Goal: Task Accomplishment & Management: Use online tool/utility

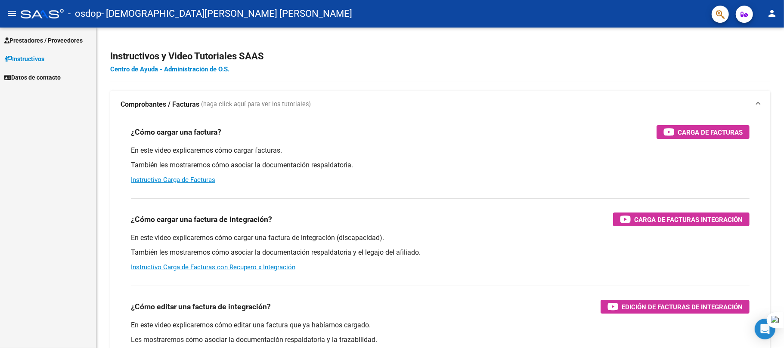
click at [43, 36] on span "Prestadores / Proveedores" at bounding box center [43, 40] width 78 height 9
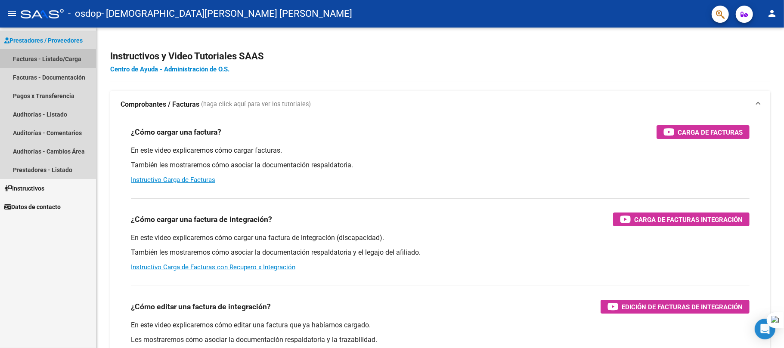
click at [47, 59] on link "Facturas - Listado/Carga" at bounding box center [48, 59] width 96 height 19
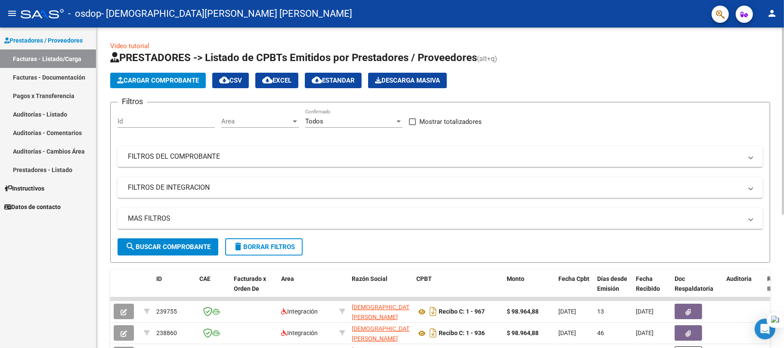
drag, startPoint x: 784, startPoint y: 127, endPoint x: 782, endPoint y: 149, distance: 21.1
click at [782, 149] on html "menu - osdop - [PERSON_NAME] [PERSON_NAME] person Prestadores / Proveedores Fac…" at bounding box center [392, 174] width 784 height 348
drag, startPoint x: 784, startPoint y: 207, endPoint x: 784, endPoint y: 223, distance: 15.9
click at [784, 223] on div at bounding box center [784, 174] width 0 height 348
click at [781, 237] on div "Video tutorial PRESTADORES -> Listado de CPBTs Emitidos por Prestadores / Prove…" at bounding box center [440, 298] width 688 height 541
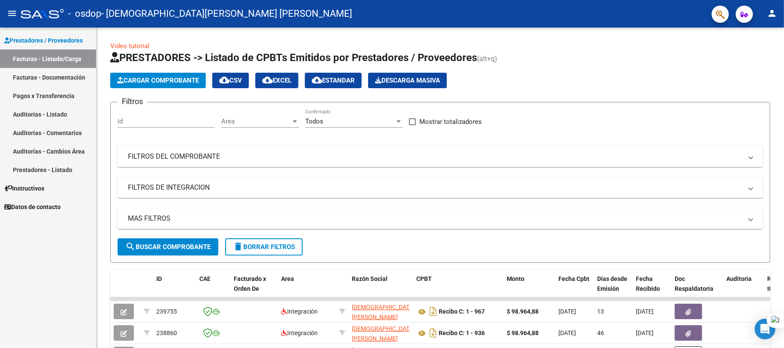
drag, startPoint x: 784, startPoint y: 207, endPoint x: 784, endPoint y: 232, distance: 24.5
click at [784, 232] on div at bounding box center [784, 174] width 0 height 348
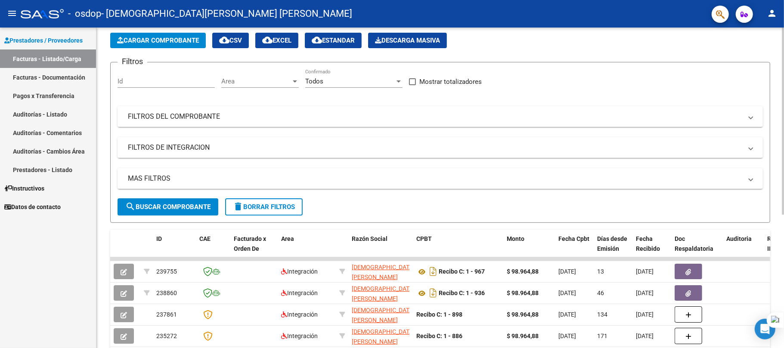
click at [784, 238] on html "menu - osdop - [PERSON_NAME] [PERSON_NAME] person Prestadores / Proveedores Fac…" at bounding box center [392, 174] width 784 height 348
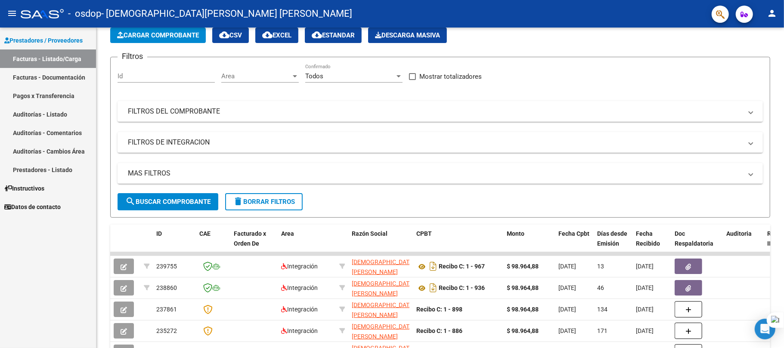
click at [784, 238] on div at bounding box center [784, 174] width 0 height 348
drag, startPoint x: 784, startPoint y: 238, endPoint x: 784, endPoint y: 257, distance: 18.9
click at [784, 257] on div at bounding box center [784, 174] width 0 height 348
drag, startPoint x: 784, startPoint y: 223, endPoint x: 784, endPoint y: 270, distance: 47.8
click at [784, 270] on div at bounding box center [784, 174] width 0 height 348
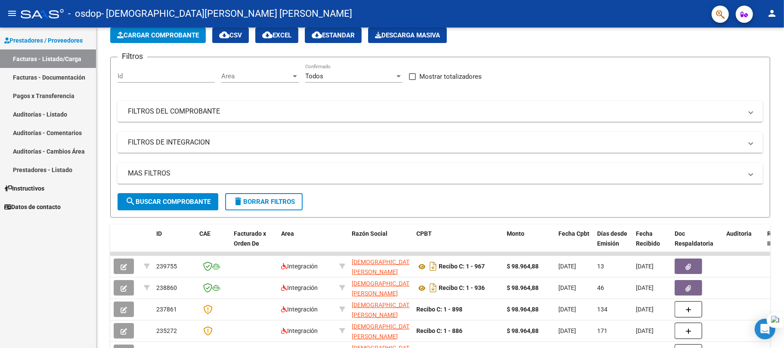
click at [784, 270] on div at bounding box center [784, 174] width 0 height 348
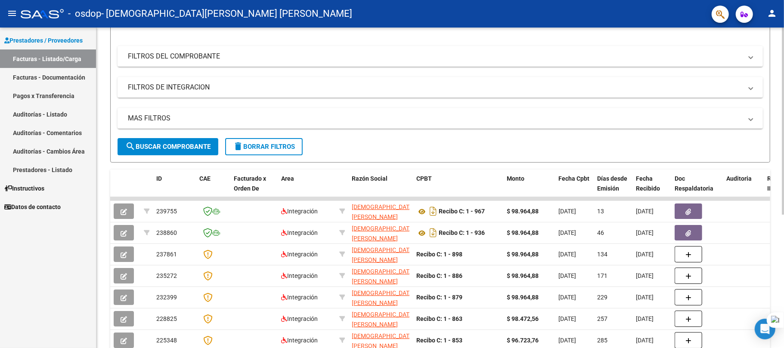
scroll to position [114, 0]
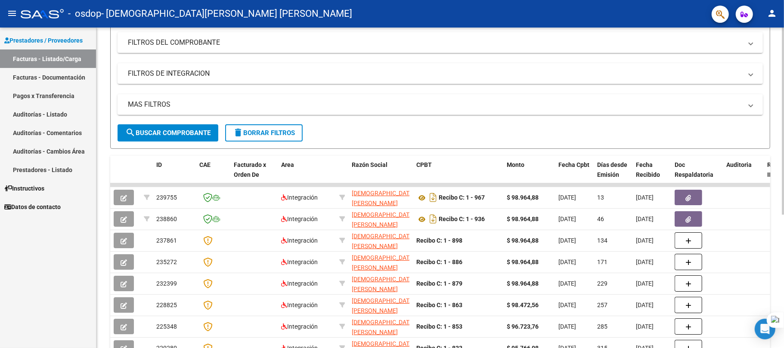
click at [784, 271] on html "menu - osdop - [PERSON_NAME] [PERSON_NAME] person Prestadores / Proveedores Fac…" at bounding box center [392, 174] width 784 height 348
drag, startPoint x: 784, startPoint y: 261, endPoint x: 784, endPoint y: 329, distance: 68.9
click at [784, 329] on div at bounding box center [784, 174] width 0 height 348
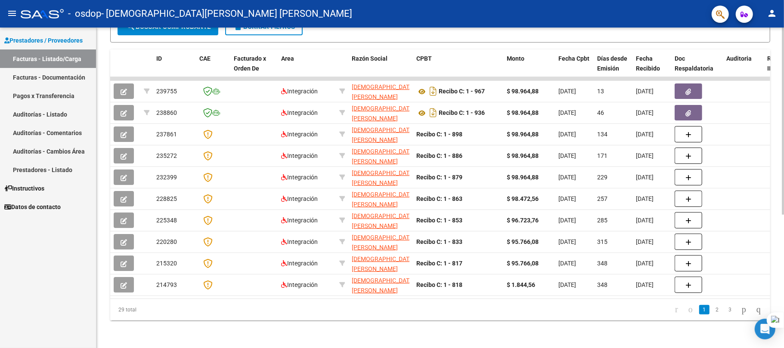
scroll to position [224, 0]
click at [784, 284] on html "menu - osdop - [PERSON_NAME] [PERSON_NAME] person Prestadores / Proveedores Fac…" at bounding box center [392, 174] width 784 height 348
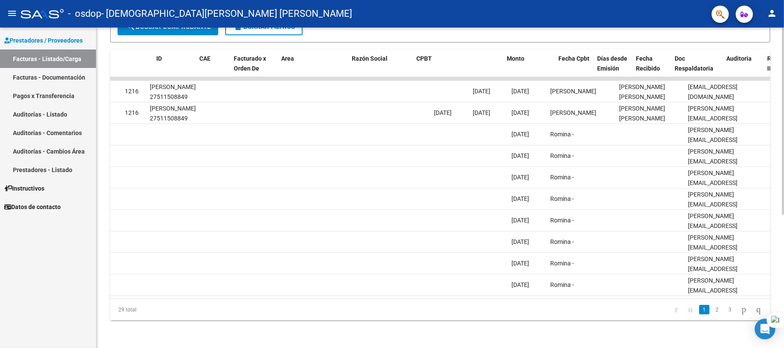
scroll to position [0, 0]
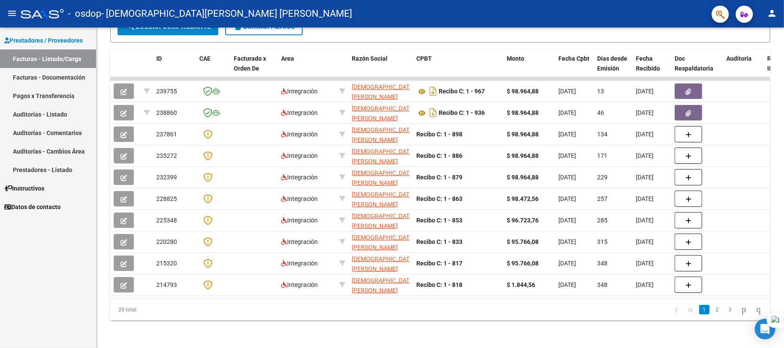
click at [770, 15] on mat-icon "person" at bounding box center [772, 13] width 10 height 10
click at [760, 55] on button "exit_to_app Salir" at bounding box center [754, 57] width 53 height 21
